Goal: Check status: Check status

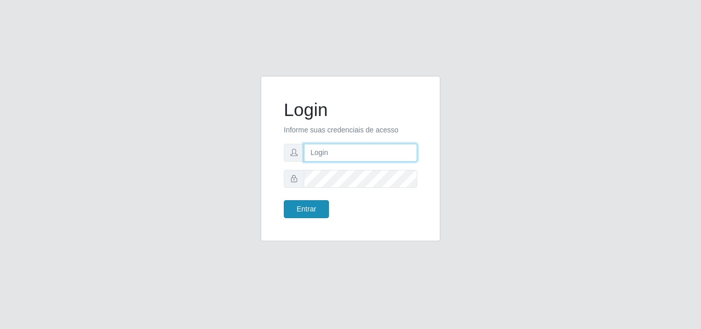
type input "[EMAIL_ADDRESS][DOMAIN_NAME]"
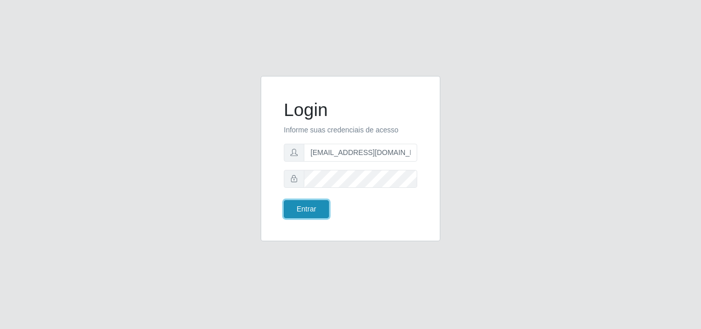
click at [302, 210] on button "Entrar" at bounding box center [306, 209] width 45 height 18
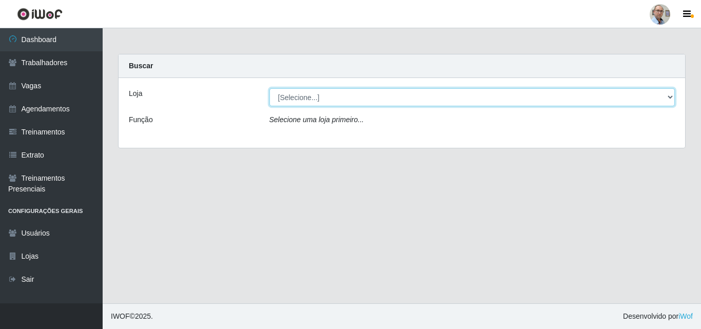
click at [658, 101] on select "[Selecione...] Mar Vermelho - Loja 04" at bounding box center [472, 97] width 406 height 18
select select "251"
click at [269, 88] on select "[Selecione...] Mar Vermelho - Loja 04" at bounding box center [472, 97] width 406 height 18
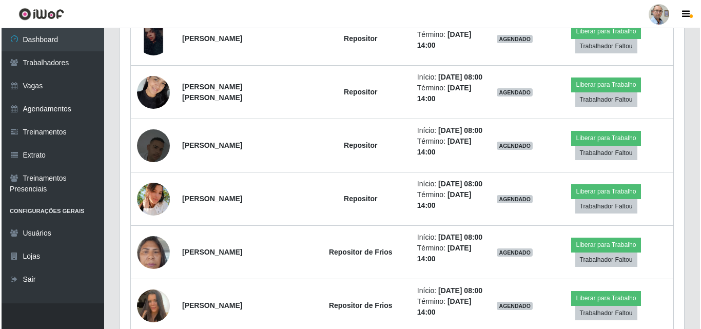
scroll to position [615, 0]
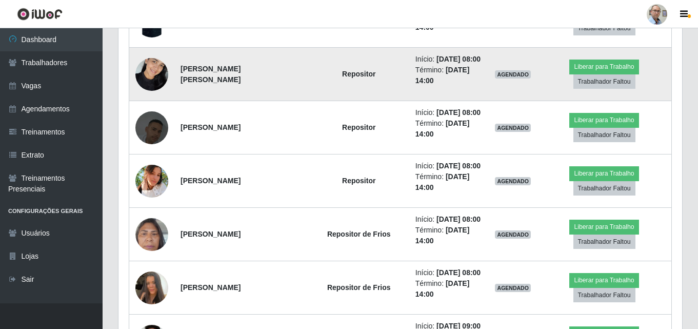
click at [163, 96] on img at bounding box center [151, 74] width 33 height 44
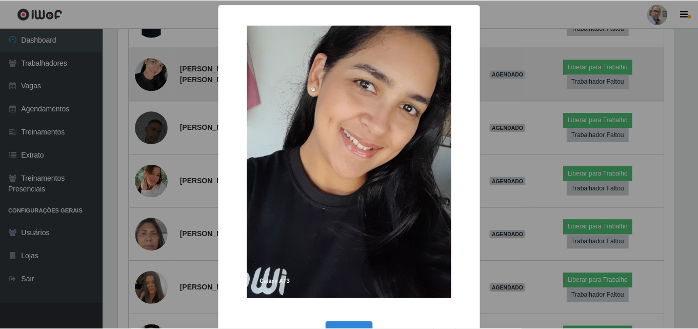
scroll to position [213, 558]
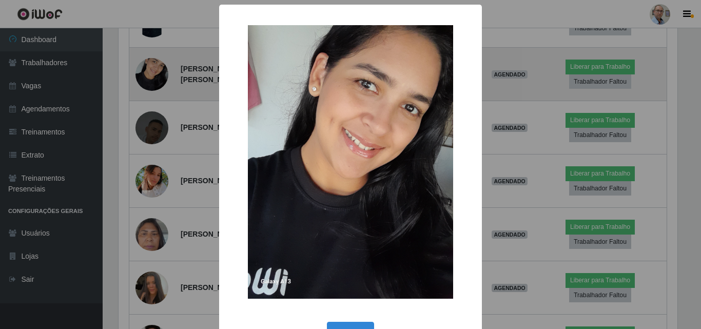
click at [163, 128] on div "× OK Cancel" at bounding box center [350, 164] width 701 height 329
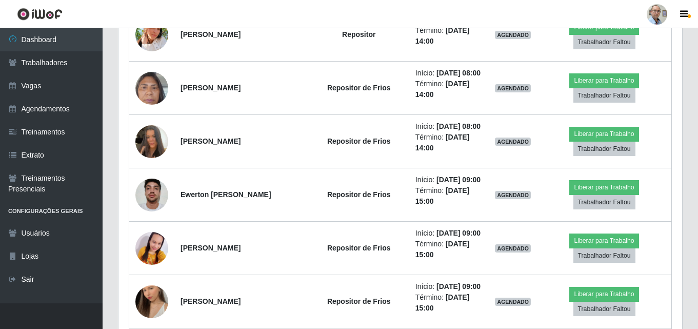
scroll to position [769, 0]
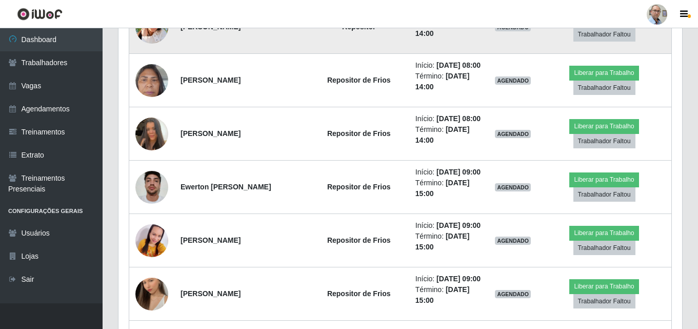
click at [151, 44] on img at bounding box center [151, 27] width 33 height 33
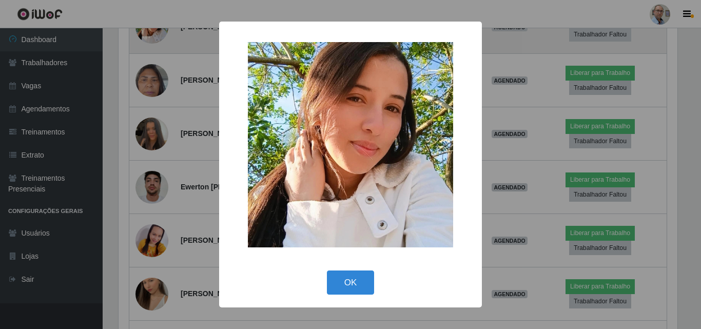
click at [151, 101] on div "× OK Cancel" at bounding box center [350, 164] width 701 height 329
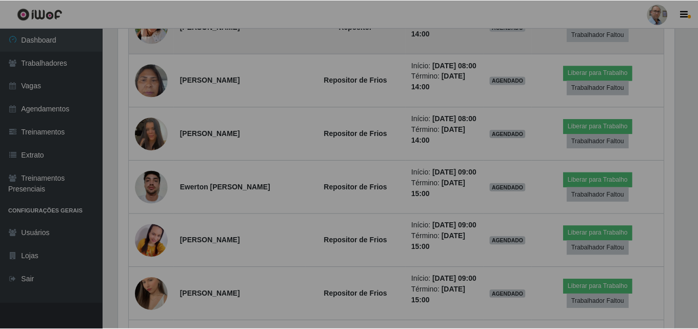
scroll to position [213, 564]
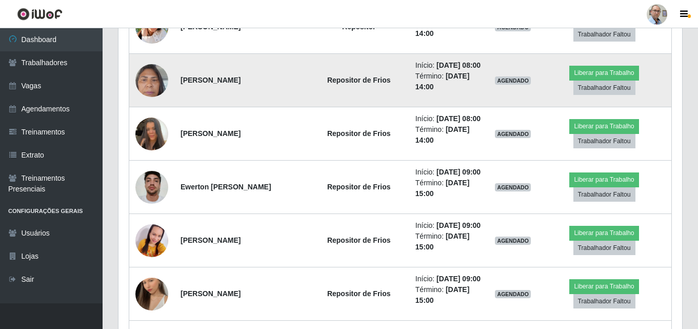
click at [148, 102] on img at bounding box center [151, 80] width 33 height 44
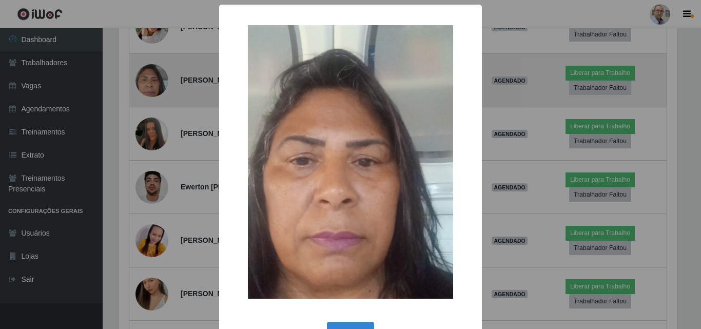
click at [148, 163] on div "× OK Cancel" at bounding box center [350, 164] width 701 height 329
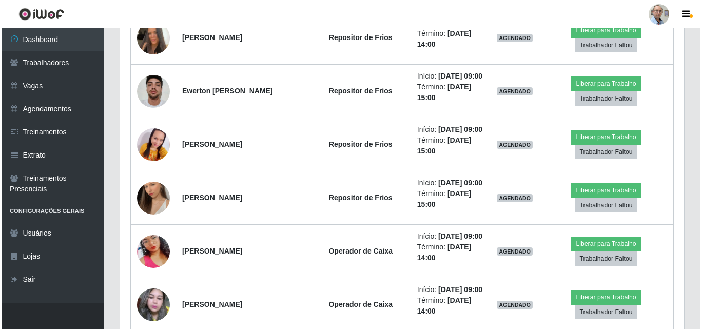
scroll to position [872, 0]
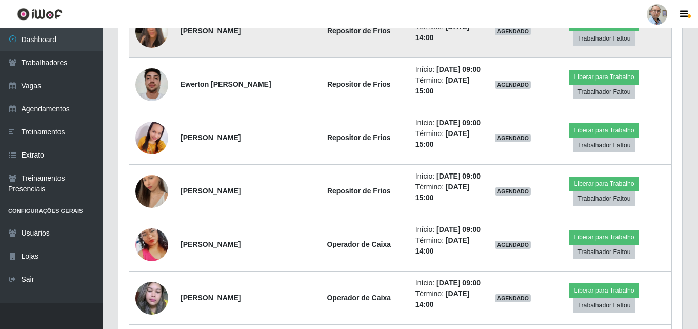
click at [150, 61] on img at bounding box center [151, 31] width 33 height 58
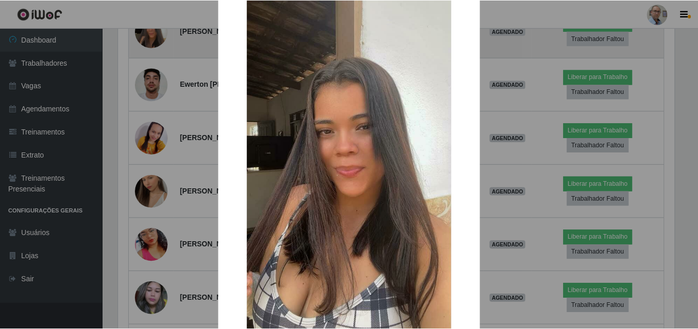
scroll to position [51, 0]
click at [150, 132] on div "× OK Cancel" at bounding box center [350, 164] width 701 height 329
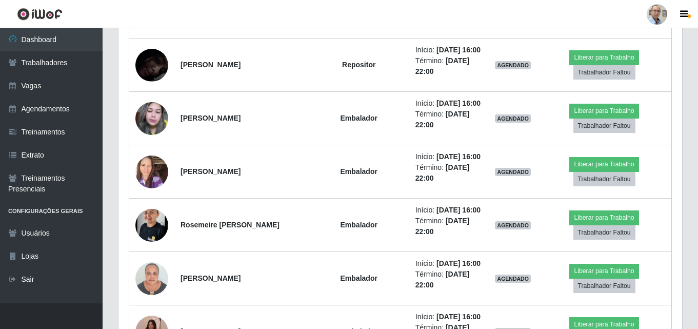
scroll to position [1692, 0]
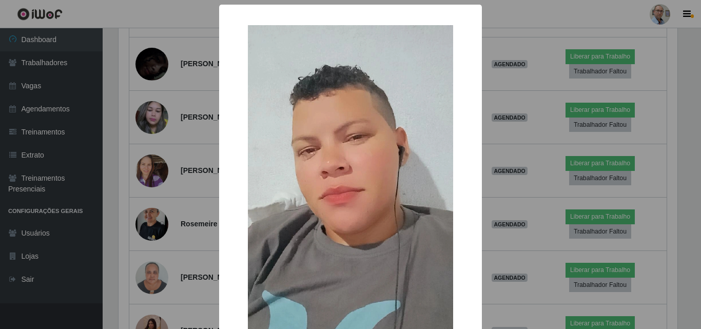
click at [151, 141] on div "× OK Cancel" at bounding box center [350, 164] width 701 height 329
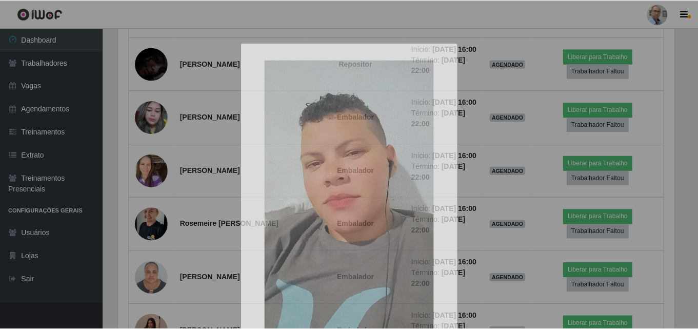
scroll to position [0, 0]
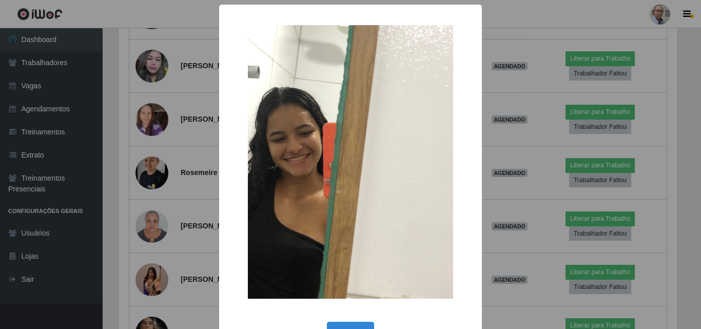
click at [147, 209] on div "× OK Cancel" at bounding box center [350, 164] width 701 height 329
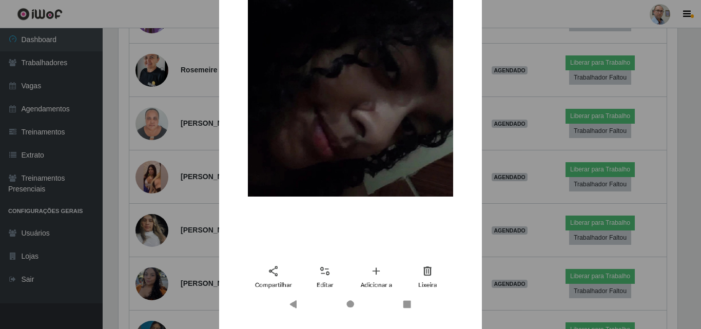
click at [151, 173] on div "× OK Cancel" at bounding box center [350, 164] width 701 height 329
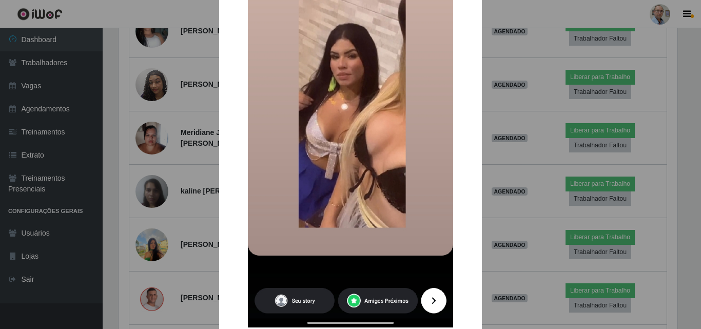
click at [155, 138] on div "× OK Cancel" at bounding box center [350, 164] width 701 height 329
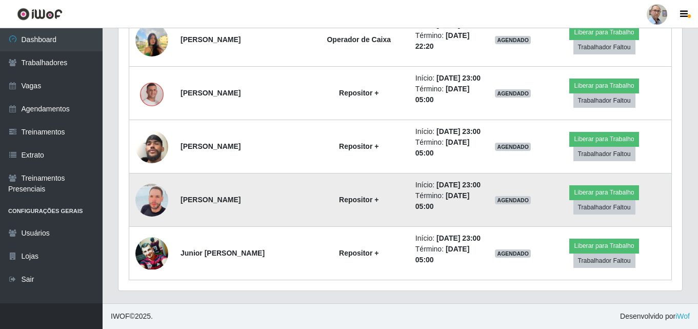
click at [156, 190] on img at bounding box center [151, 200] width 33 height 58
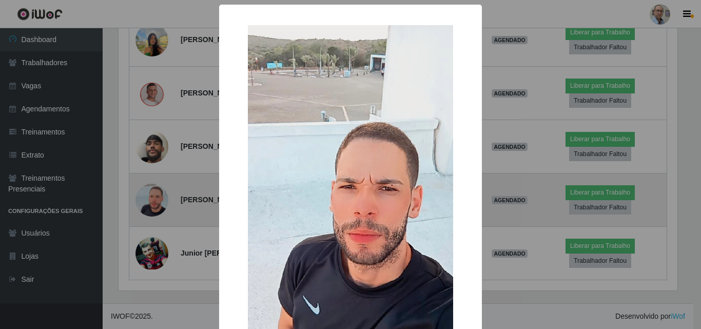
click at [156, 190] on div "× OK Cancel" at bounding box center [350, 164] width 701 height 329
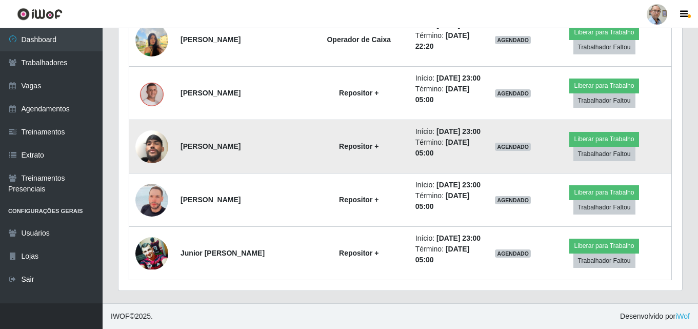
click at [150, 123] on img at bounding box center [151, 146] width 33 height 58
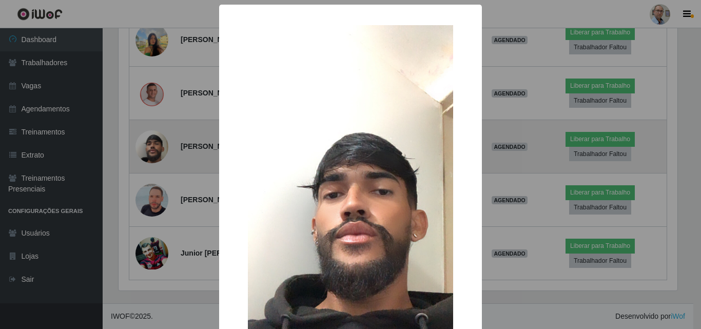
click at [150, 123] on div "× OK Cancel" at bounding box center [350, 164] width 701 height 329
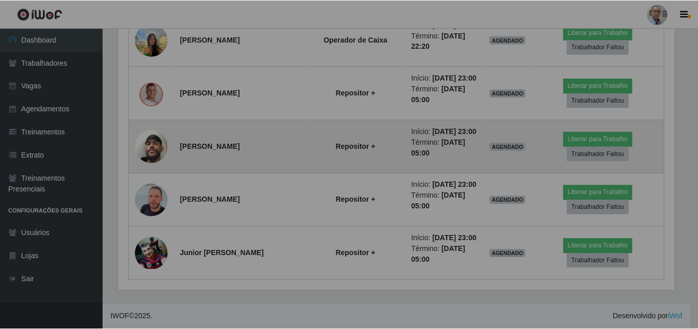
scroll to position [213, 564]
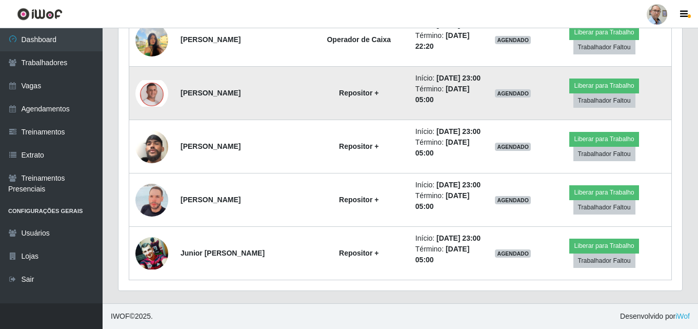
click at [151, 80] on img at bounding box center [151, 93] width 33 height 27
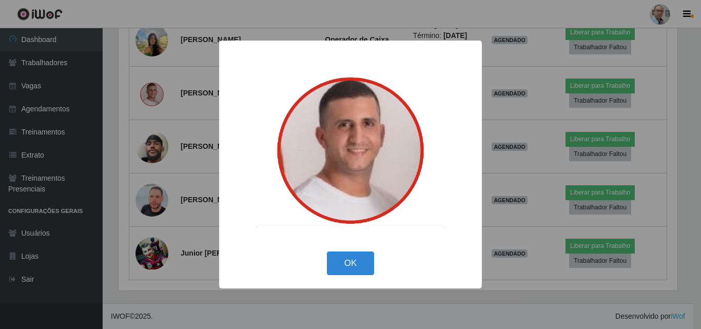
click at [150, 58] on div "× OK Cancel" at bounding box center [350, 164] width 701 height 329
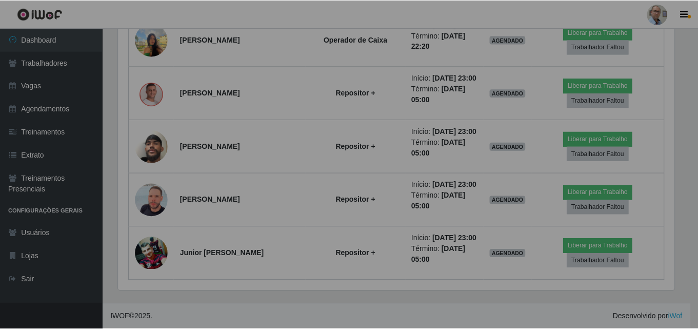
scroll to position [213, 564]
